Goal: Subscribe to service/newsletter

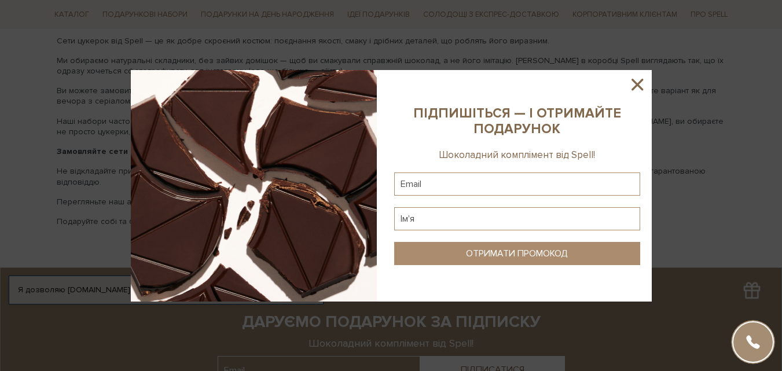
scroll to position [2272, 0]
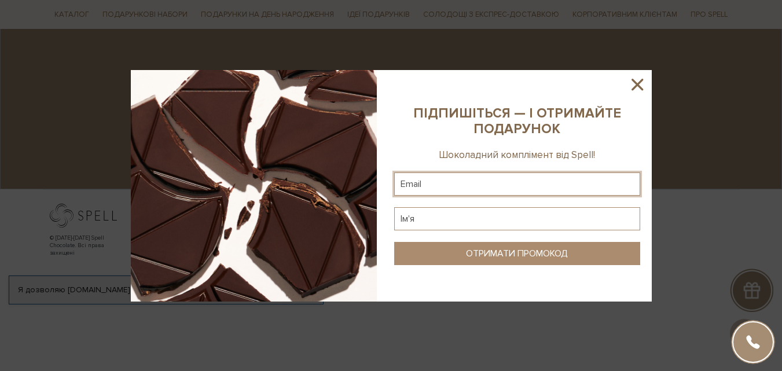
paste input "[EMAIL_ADDRESS][DOMAIN_NAME]"
type input "[EMAIL_ADDRESS][DOMAIN_NAME]"
click at [449, 225] on input "text" at bounding box center [517, 218] width 246 height 23
type input "[PERSON_NAME]"
click at [466, 254] on div "ОТРИМАТИ ПРОМОКОД" at bounding box center [517, 253] width 102 height 11
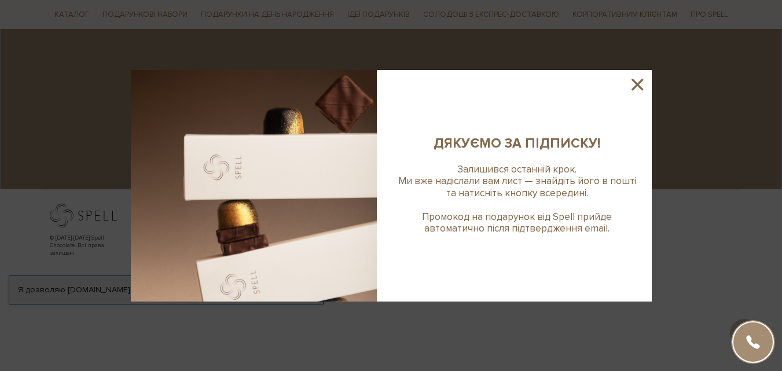
click at [663, 97] on div at bounding box center [391, 185] width 782 height 371
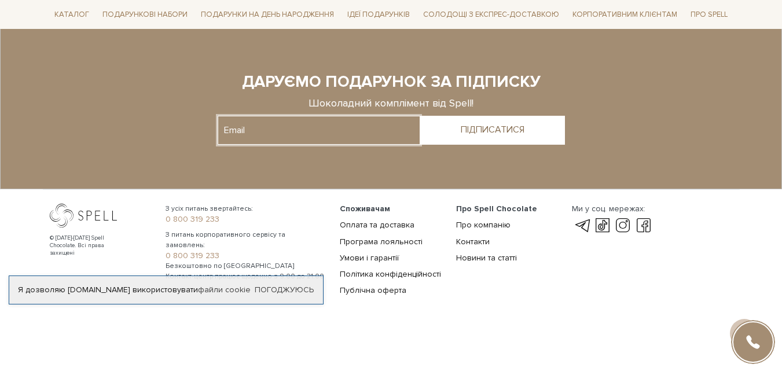
paste input "[EMAIL_ADDRESS][DOMAIN_NAME]"
type input "[EMAIL_ADDRESS][DOMAIN_NAME]"
click at [493, 132] on div "ПІДПИСАТИСЯ" at bounding box center [493, 129] width 64 height 11
